Goal: Feedback & Contribution: Submit feedback/report problem

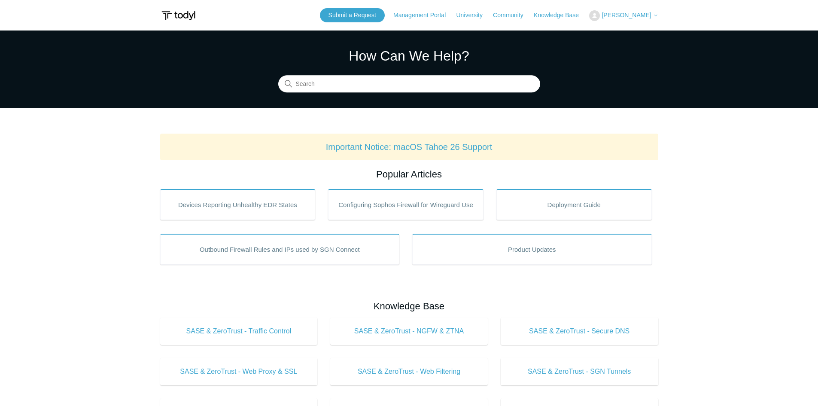
click at [620, 17] on span "[PERSON_NAME]" at bounding box center [625, 15] width 49 height 7
click at [630, 33] on link "My Support Requests" at bounding box center [631, 33] width 84 height 15
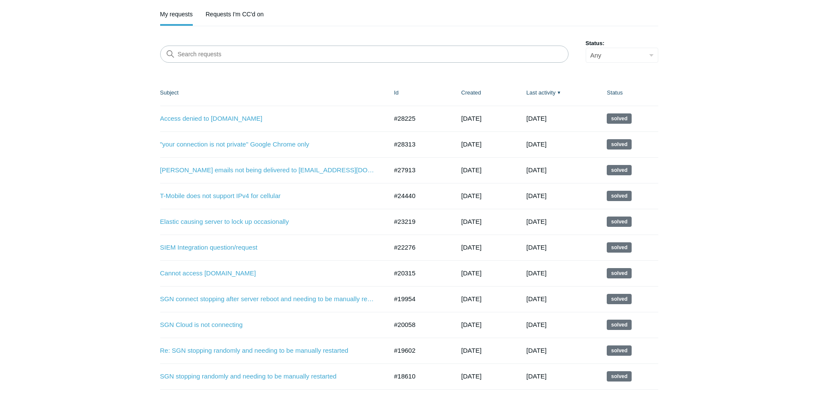
scroll to position [129, 0]
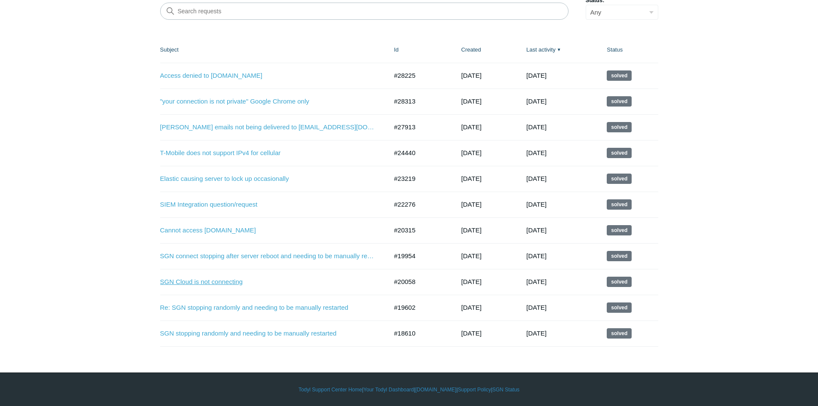
click at [223, 281] on link "SGN Cloud is not connecting" at bounding box center [267, 282] width 215 height 10
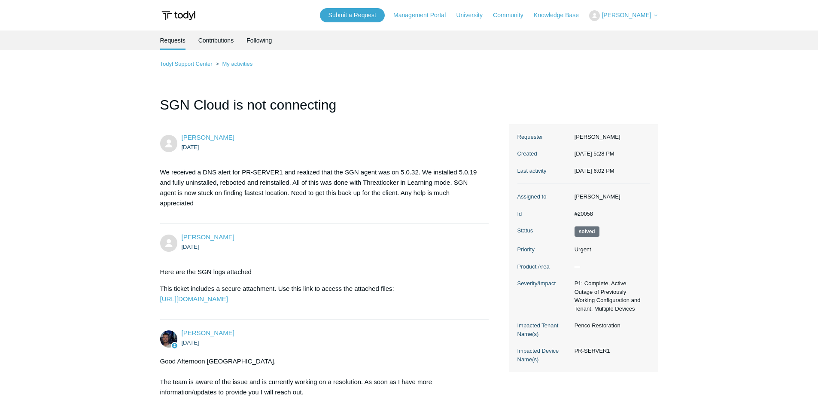
click at [646, 13] on span "[PERSON_NAME]" at bounding box center [625, 15] width 49 height 7
click at [620, 39] on link "My Support Requests" at bounding box center [631, 33] width 84 height 15
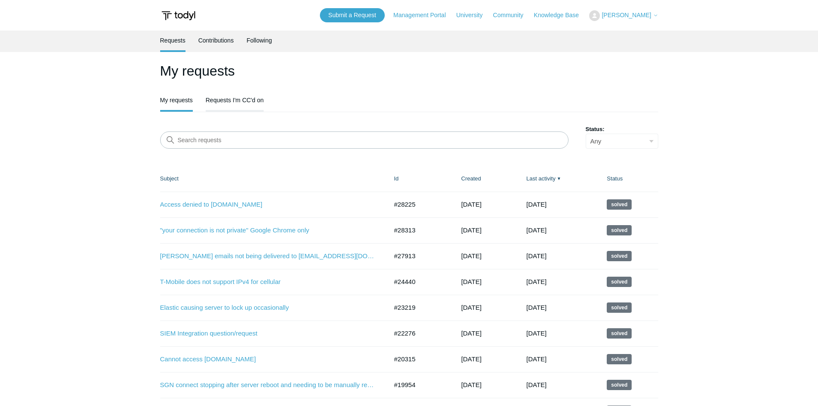
click at [234, 95] on link "Requests I'm CC'd on" at bounding box center [235, 99] width 58 height 18
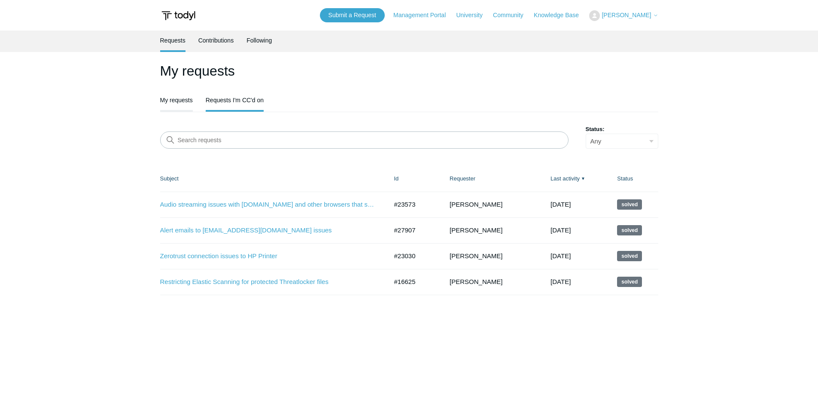
click at [169, 104] on link "My requests" at bounding box center [176, 99] width 33 height 18
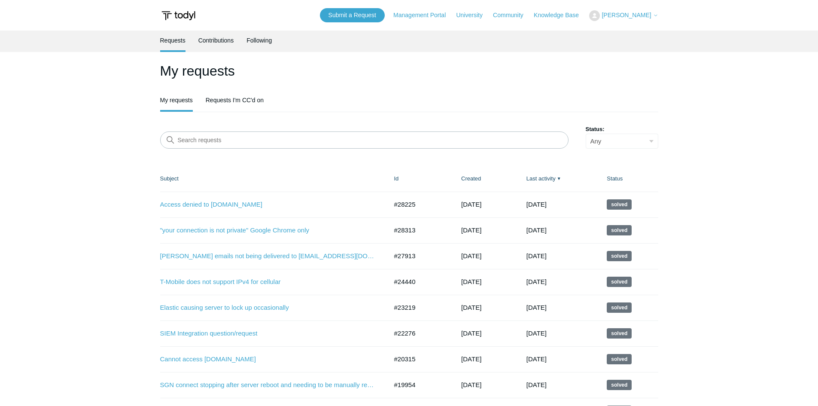
click at [633, 16] on span "[PERSON_NAME]" at bounding box center [625, 15] width 49 height 7
click at [620, 34] on link "My Support Requests" at bounding box center [631, 33] width 84 height 15
click at [365, 20] on link "Submit a Request" at bounding box center [352, 15] width 65 height 14
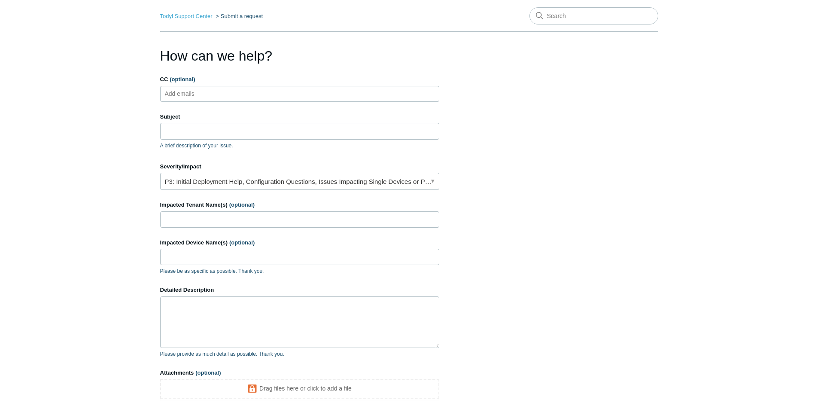
scroll to position [86, 0]
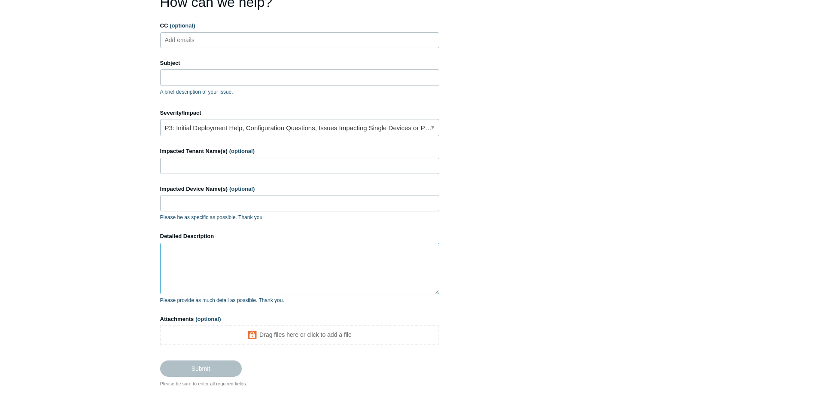
click at [196, 273] on textarea "Detailed Description" at bounding box center [299, 268] width 279 height 52
drag, startPoint x: 213, startPoint y: 266, endPoint x: 185, endPoint y: 266, distance: 27.5
click at [185, 266] on textarea "Good afternoon, We are unable to" at bounding box center [299, 268] width 279 height 52
click at [367, 264] on textarea "Good afternoon, We are able to ping the SGN IP of SRC1 but name and NSLookup ar…" at bounding box center [299, 268] width 279 height 52
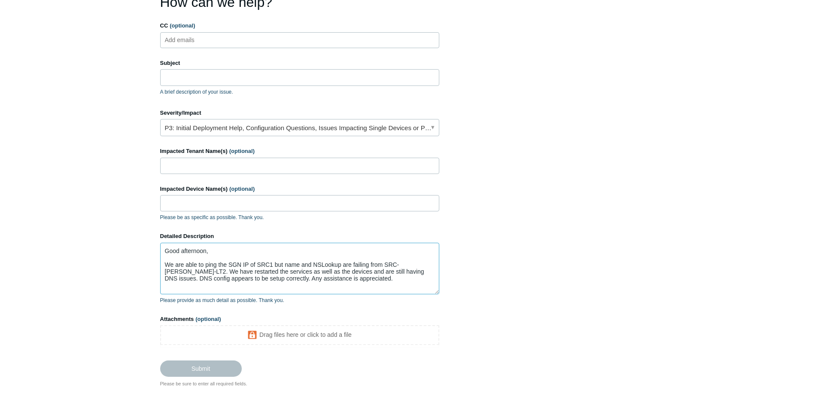
type textarea "Good afternoon, We are able to ping the SGN IP of SRC1 but name and NSLookup ar…"
click at [240, 130] on link "P3: Initial Deployment Help, Configuration Questions, Issues Impacting Single D…" at bounding box center [299, 127] width 279 height 17
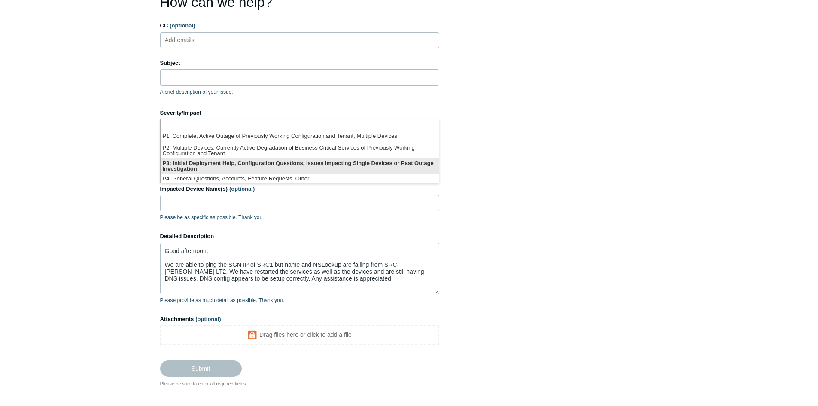
click at [228, 161] on li "P3: Initial Deployment Help, Configuration Questions, Issues Impacting Single D…" at bounding box center [300, 165] width 278 height 15
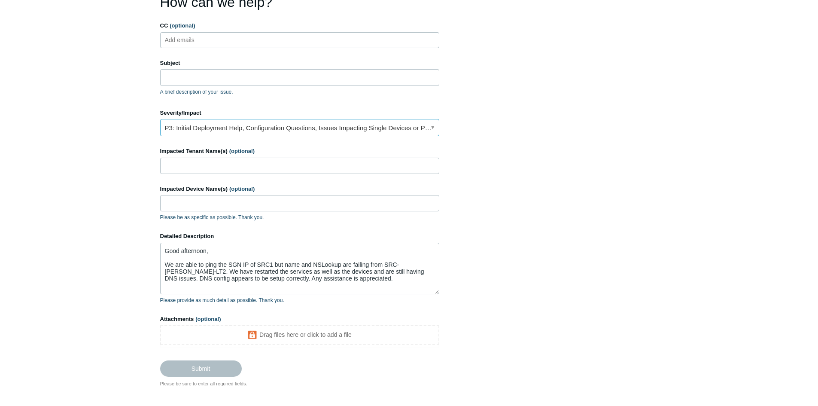
click at [180, 128] on link "P3: Initial Deployment Help, Configuration Questions, Issues Impacting Single D…" at bounding box center [299, 127] width 279 height 17
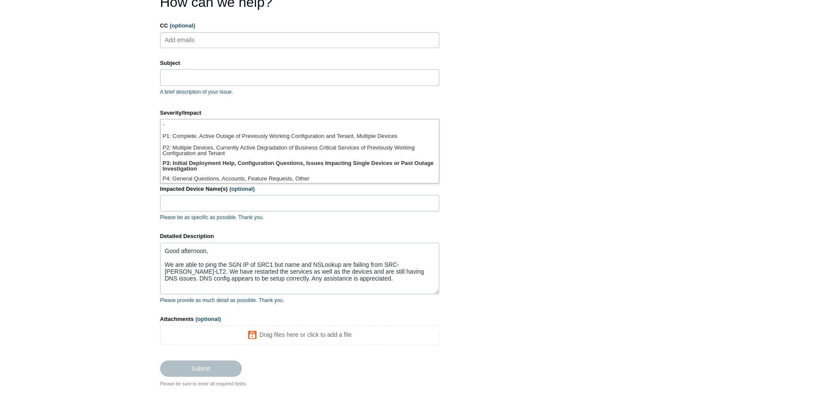
click at [86, 125] on main "Todyl Support Center Submit a request How can we help? CC (optional) Add emails…" at bounding box center [409, 166] width 818 height 442
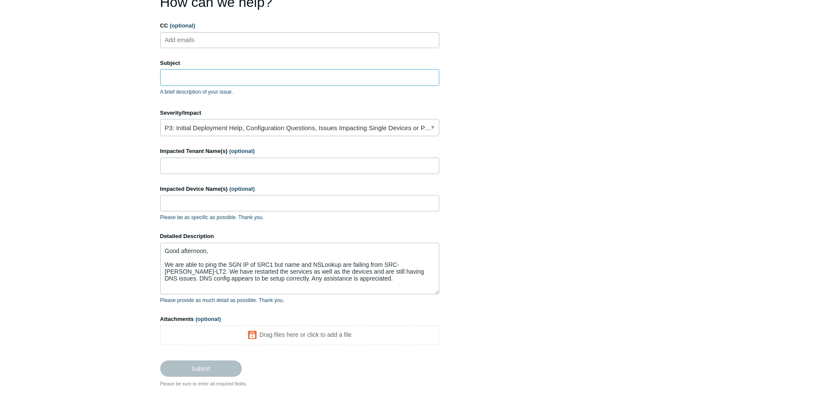
click at [179, 76] on input "Subject" at bounding box center [299, 77] width 279 height 16
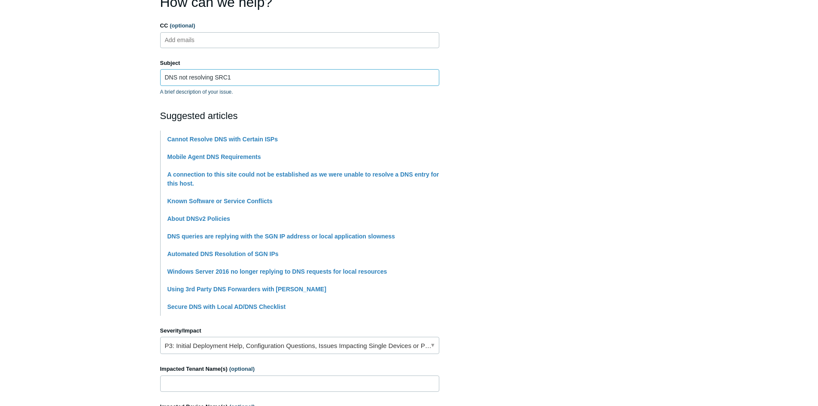
type input "DNS not resolving SRC1"
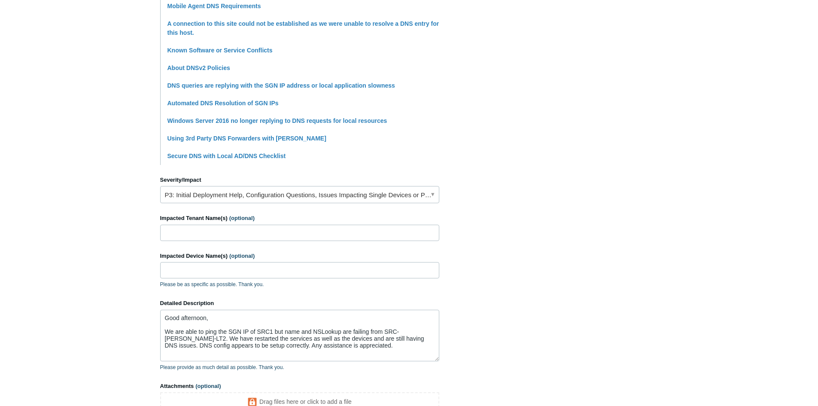
scroll to position [258, 0]
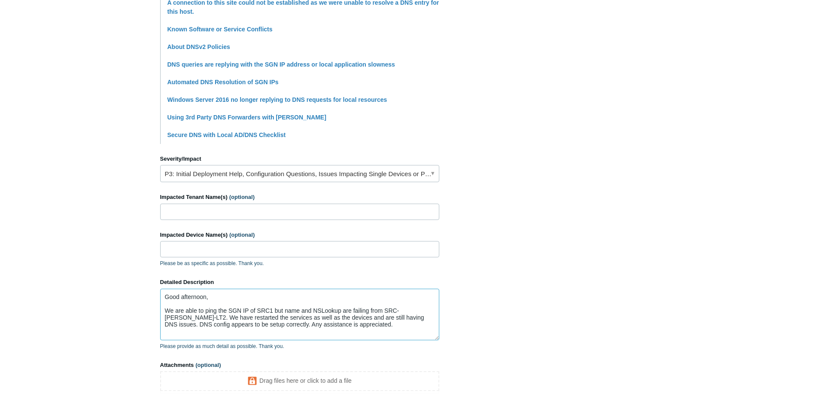
click at [339, 325] on textarea "Good afternoon, We are able to ping the SGN IP of SRC1 but name and NSLookup ar…" at bounding box center [299, 314] width 279 height 52
paste textarea "C:\Users\[PERSON_NAME]>ping src1 Ping request could not find host src1. Please …"
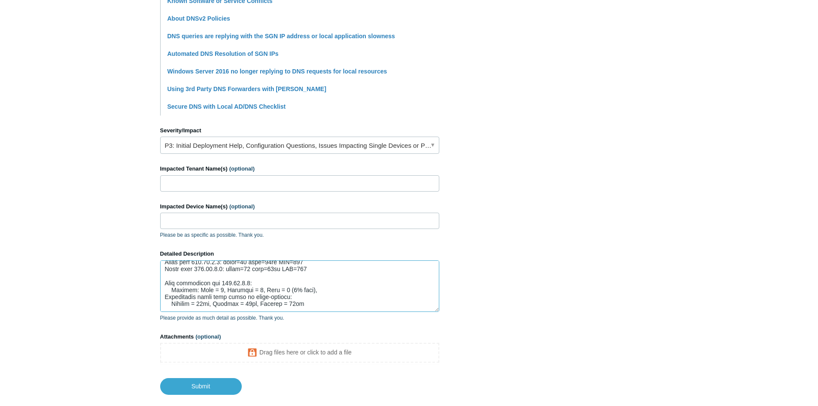
scroll to position [300, 0]
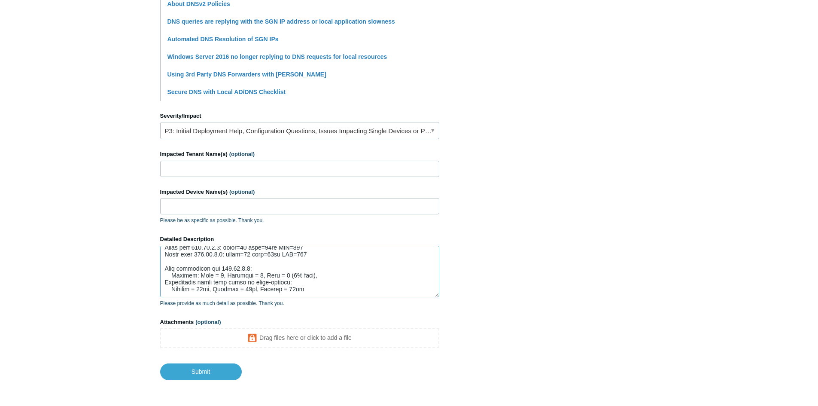
type textarea "Good afternoon, We are able to ping the SGN IP of SRC1 but name and NSLookup ar…"
click at [214, 209] on input "Impacted Device Name(s) (optional)" at bounding box center [299, 206] width 279 height 16
click at [199, 174] on input "Impacted Tenant Name(s) (optional)" at bounding box center [299, 169] width 279 height 16
type input "SRC Ventures LLC"
click at [197, 207] on input "Impacted Device Name(s) (optional)" at bounding box center [299, 206] width 279 height 16
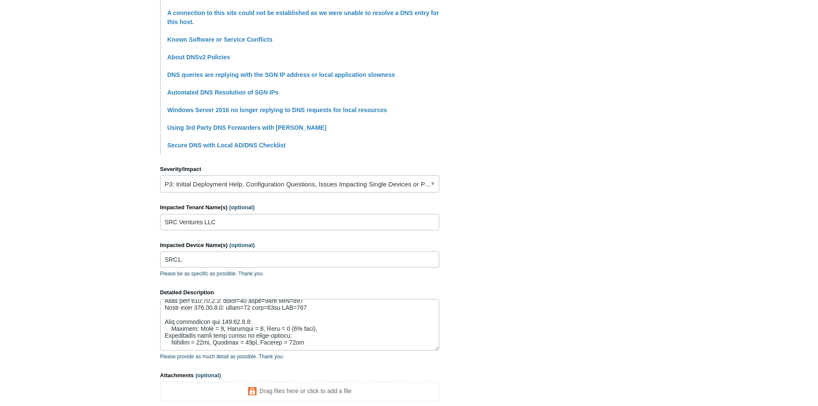
scroll to position [258, 0]
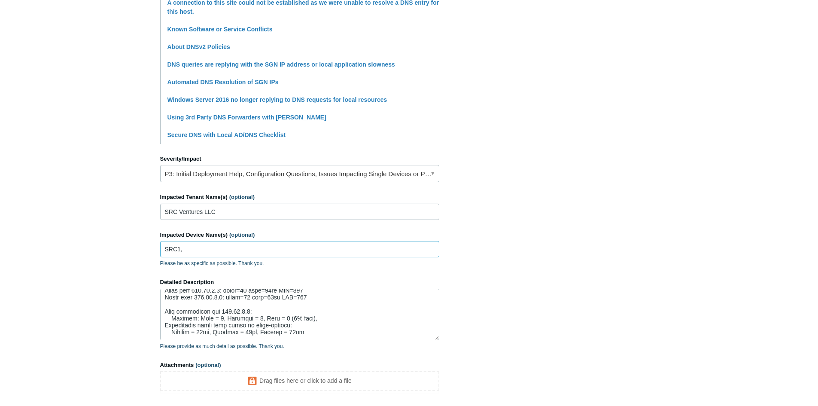
click at [227, 243] on input "SRC1," at bounding box center [299, 249] width 279 height 16
paste input "SRC-[PERSON_NAME]-LT2"
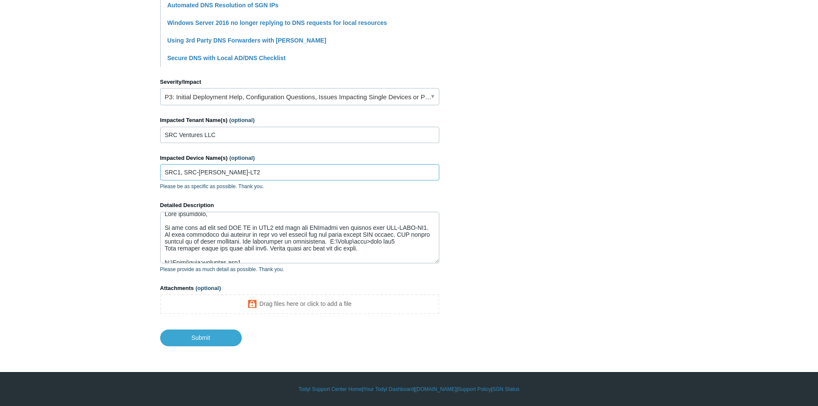
scroll to position [0, 0]
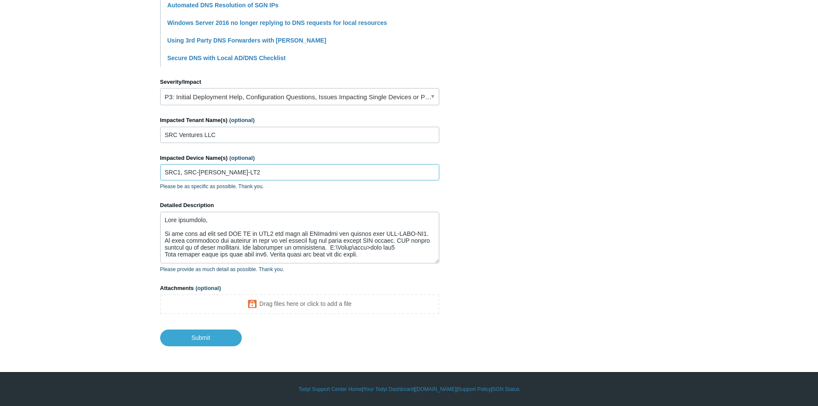
type input "SRC1, SRC-[PERSON_NAME]-LT2"
drag, startPoint x: 406, startPoint y: 240, endPoint x: 376, endPoint y: 239, distance: 30.0
click at [376, 239] on textarea "Detailed Description" at bounding box center [299, 238] width 279 height 52
click at [347, 247] on textarea "Detailed Description" at bounding box center [299, 238] width 279 height 52
click at [262, 251] on textarea "Detailed Description" at bounding box center [299, 238] width 279 height 52
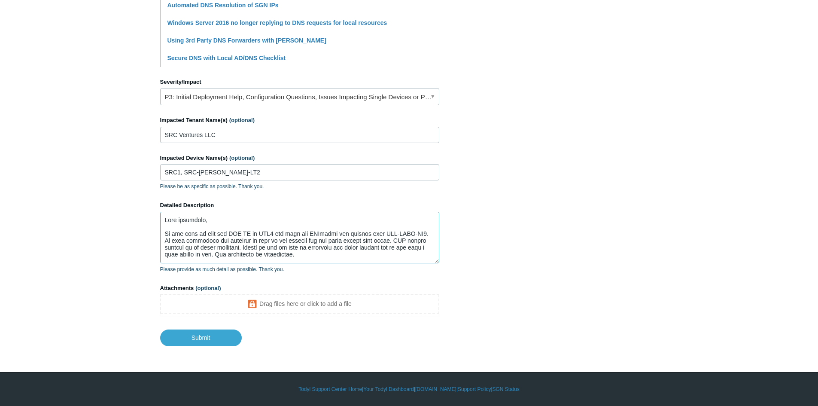
click at [206, 253] on textarea "Detailed Description" at bounding box center [299, 238] width 279 height 52
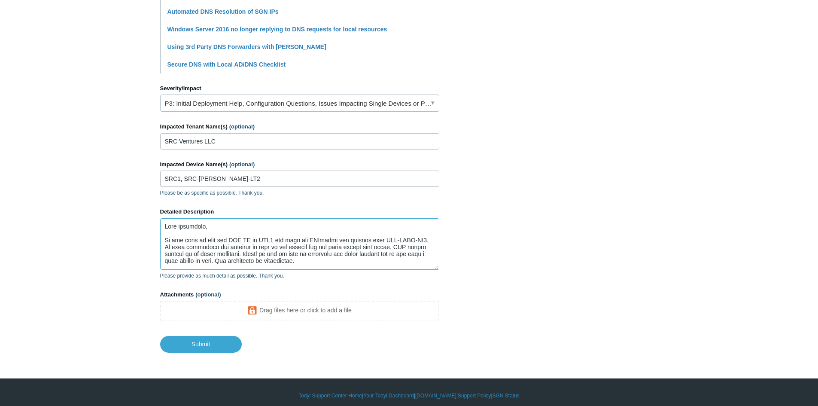
scroll to position [334, 0]
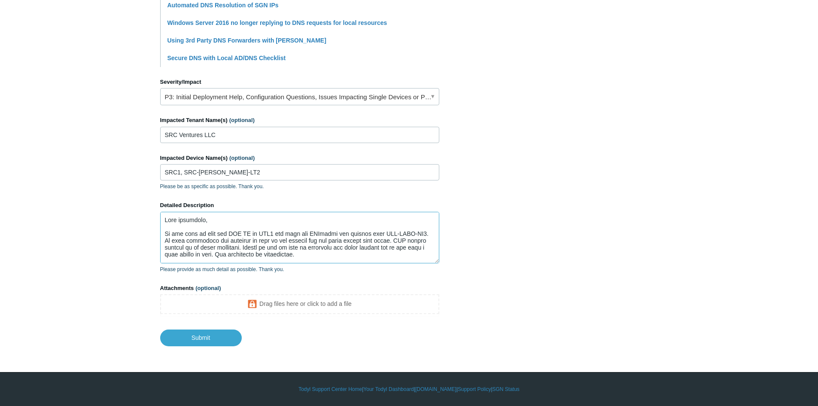
click at [167, 233] on textarea "Detailed Description" at bounding box center [299, 238] width 279 height 52
click at [166, 233] on textarea "Detailed Description" at bounding box center [299, 238] width 279 height 52
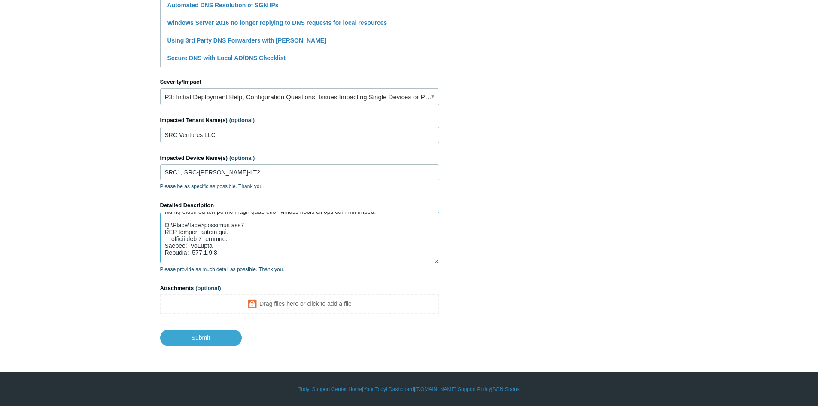
scroll to position [28, 0]
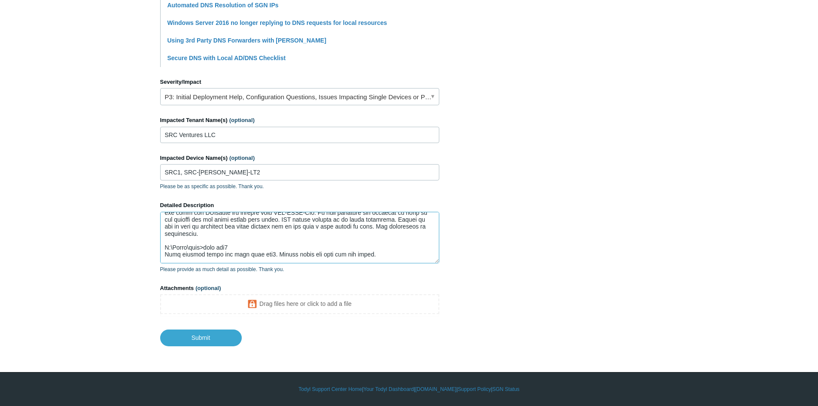
click at [241, 233] on textarea "Detailed Description" at bounding box center [299, 238] width 279 height 52
type textarea "Good afternoon, We have a user is unable to connect to the shares on SRC1. We a…"
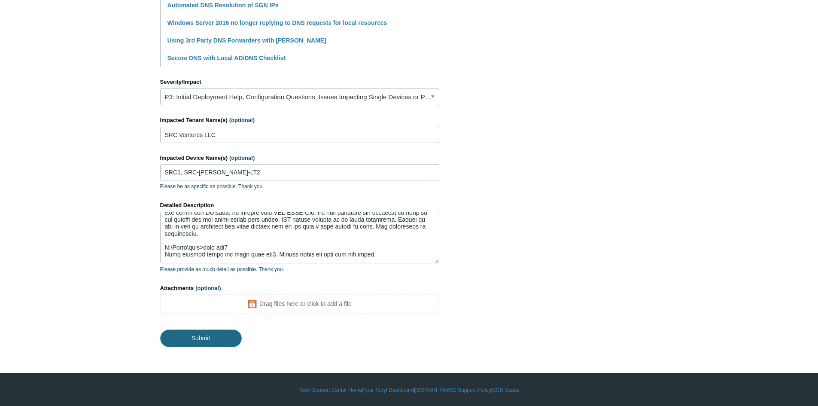
click at [201, 339] on input "Submit" at bounding box center [201, 337] width 82 height 17
